Goal: Task Accomplishment & Management: Complete application form

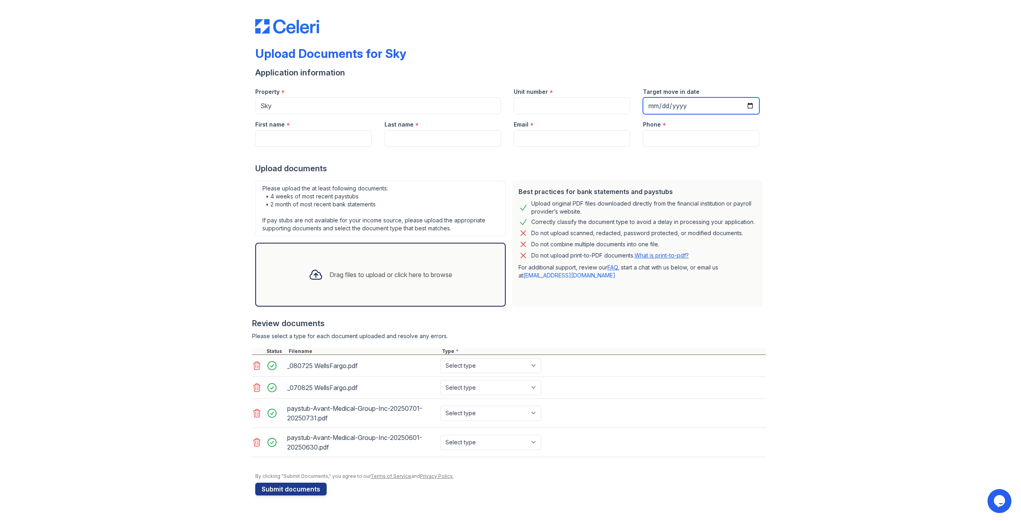
click at [692, 109] on input "Target move in date" at bounding box center [701, 105] width 117 height 17
click at [749, 105] on input "Target move in date" at bounding box center [701, 105] width 117 height 17
type input "[DATE]"
click at [681, 139] on input "Phone" at bounding box center [701, 138] width 117 height 17
click at [537, 140] on input "Email" at bounding box center [572, 138] width 117 height 17
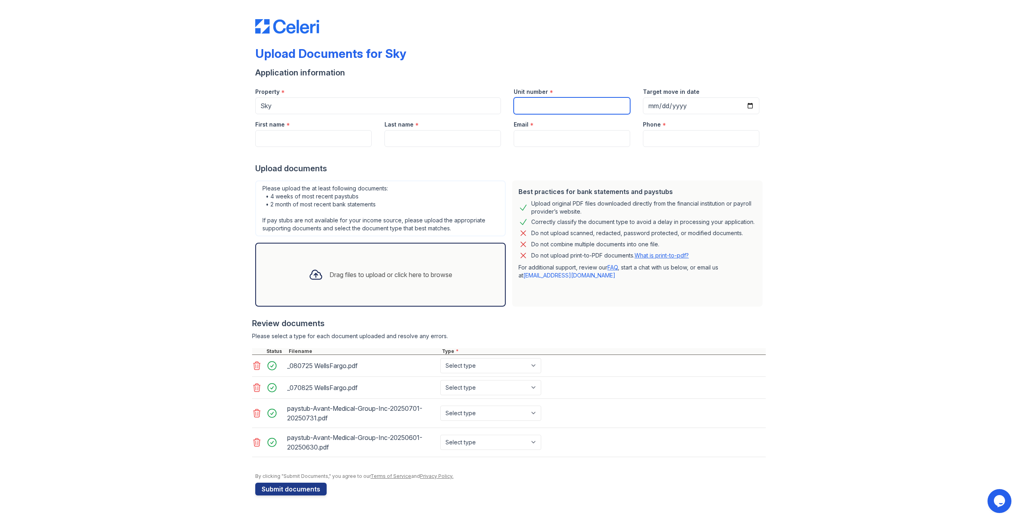
click at [522, 105] on input "Unit number" at bounding box center [572, 105] width 117 height 17
type input "43Q"
click at [291, 140] on input "First name" at bounding box center [313, 138] width 117 height 17
type input "[PERSON_NAME]"
click at [442, 146] on input "Last name" at bounding box center [443, 138] width 117 height 17
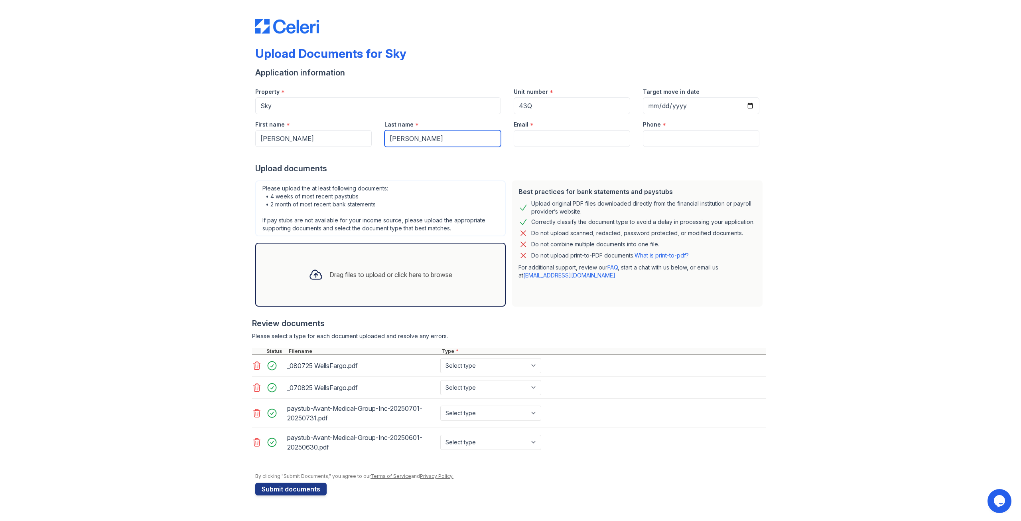
type input "[PERSON_NAME]"
click at [541, 140] on input "Email" at bounding box center [572, 138] width 117 height 17
paste input "[EMAIL_ADDRESS][DOMAIN_NAME]"
drag, startPoint x: 521, startPoint y: 136, endPoint x: 512, endPoint y: 138, distance: 9.4
click at [512, 138] on div "Email * [EMAIL_ADDRESS][DOMAIN_NAME]" at bounding box center [572, 130] width 129 height 33
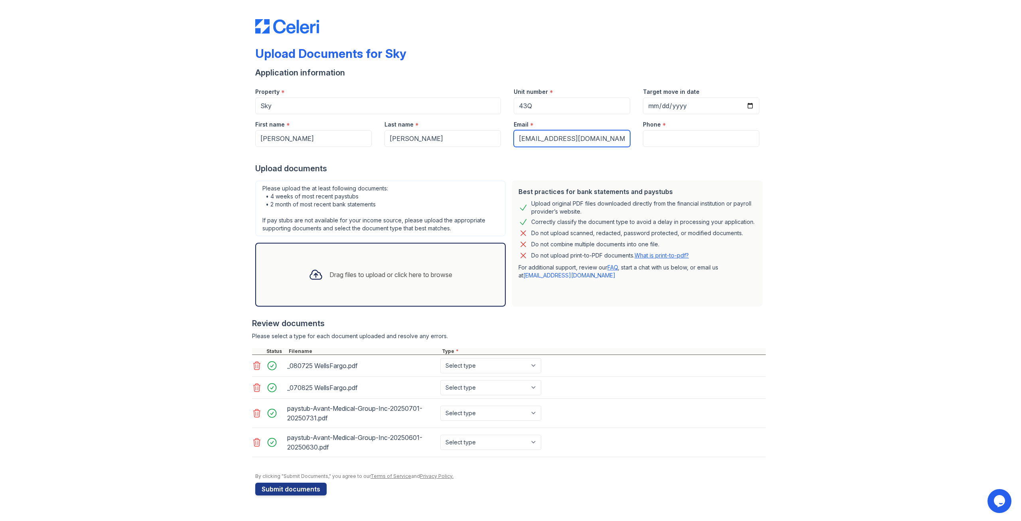
type input "[EMAIL_ADDRESS][DOMAIN_NAME]"
click at [654, 138] on input "Phone" at bounding box center [701, 138] width 117 height 17
drag, startPoint x: 881, startPoint y: 190, endPoint x: 774, endPoint y: 178, distance: 107.3
click at [880, 190] on div "Upload Documents for Sky Application information Property * Sky Unit number * 4…" at bounding box center [511, 255] width 996 height 511
click at [677, 140] on input "Phone" at bounding box center [701, 138] width 117 height 17
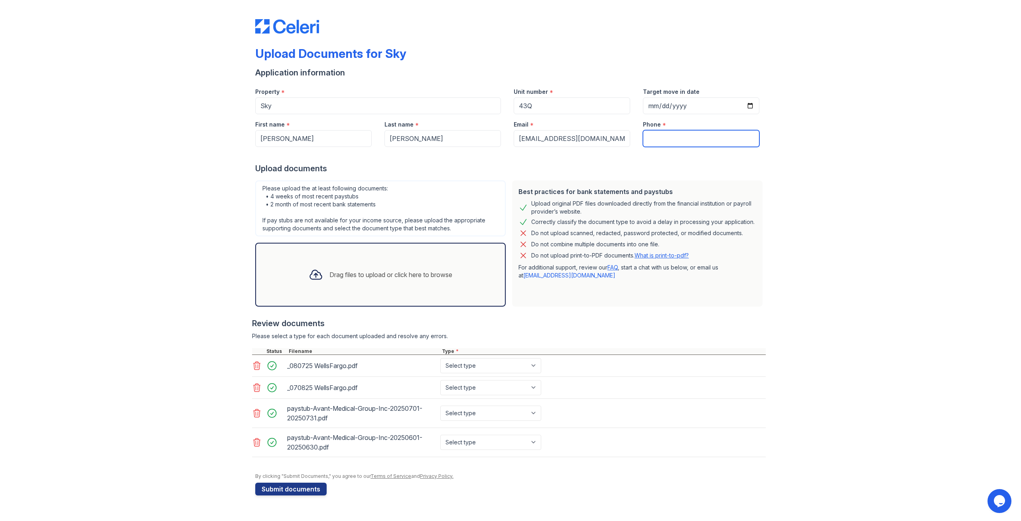
paste input "[PHONE_NUMBER]"
type input "[PHONE_NUMBER]"
click at [290, 488] on button "Submit documents" at bounding box center [290, 488] width 71 height 13
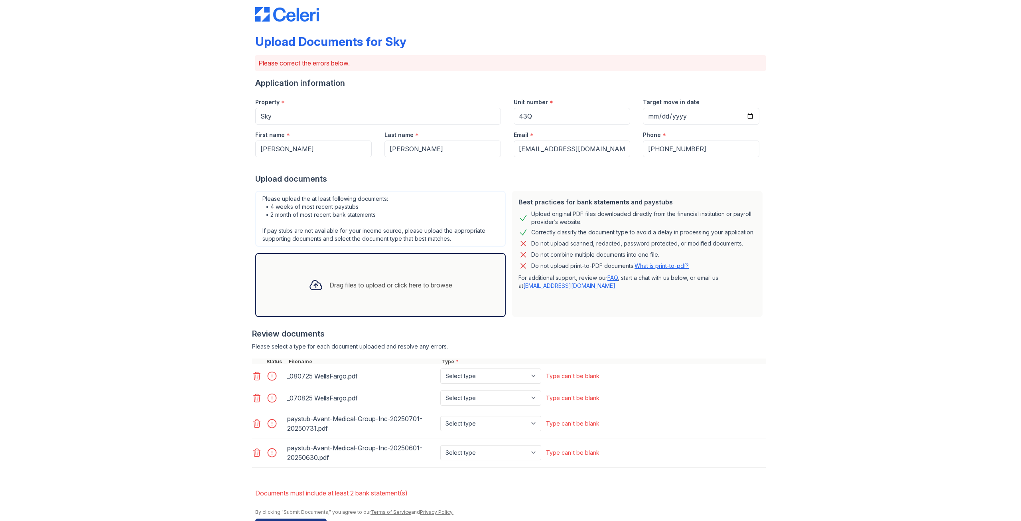
scroll to position [38, 0]
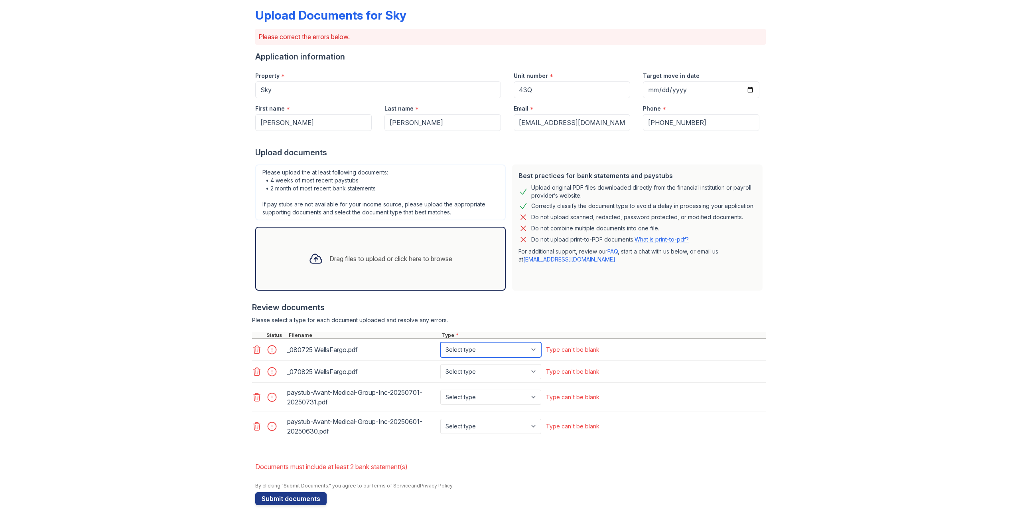
click at [496, 349] on select "Select type Paystub Bank Statement Offer Letter Tax Documents Benefit Award Let…" at bounding box center [491, 349] width 101 height 15
select select "bank_statement"
click at [441, 342] on select "Select type Paystub Bank Statement Offer Letter Tax Documents Benefit Award Let…" at bounding box center [491, 349] width 101 height 15
click at [484, 375] on select "Select type Paystub Bank Statement Offer Letter Tax Documents Benefit Award Let…" at bounding box center [491, 371] width 101 height 15
select select "bank_statement"
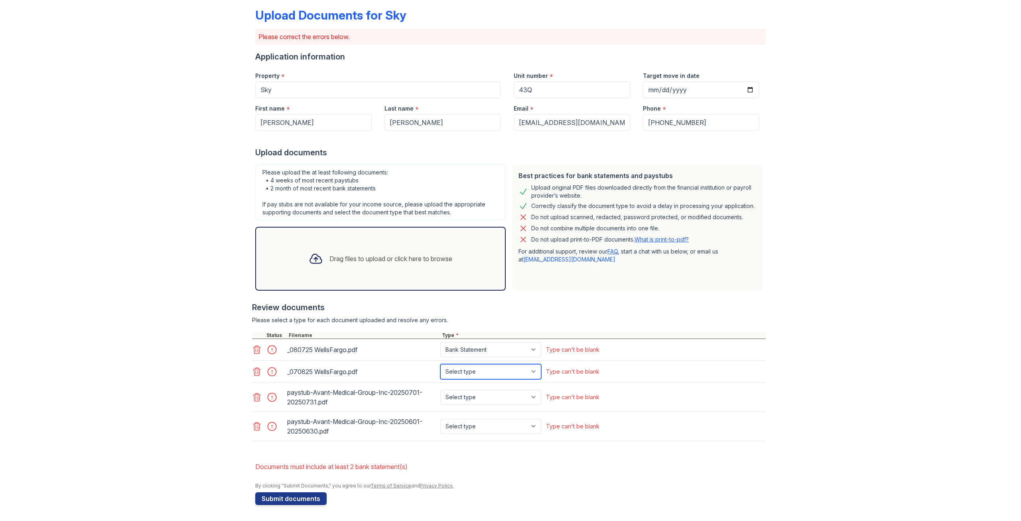
click at [441, 364] on select "Select type Paystub Bank Statement Offer Letter Tax Documents Benefit Award Let…" at bounding box center [491, 371] width 101 height 15
click at [475, 402] on select "Select type Paystub Bank Statement Offer Letter Tax Documents Benefit Award Let…" at bounding box center [491, 396] width 101 height 15
select select "paystub"
click at [441, 389] on select "Select type Paystub Bank Statement Offer Letter Tax Documents Benefit Award Let…" at bounding box center [491, 396] width 101 height 15
click at [475, 419] on select "Select type Paystub Bank Statement Offer Letter Tax Documents Benefit Award Let…" at bounding box center [491, 426] width 101 height 15
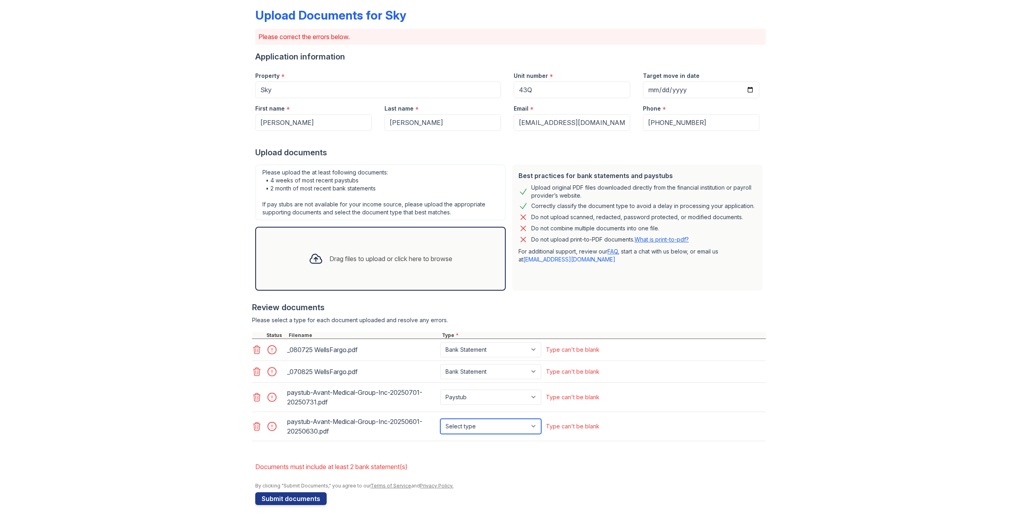
select select "paystub"
click at [441, 419] on select "Select type Paystub Bank Statement Offer Letter Tax Documents Benefit Award Let…" at bounding box center [491, 426] width 101 height 15
click at [272, 496] on button "Submit documents" at bounding box center [290, 498] width 71 height 13
